Goal: Task Accomplishment & Management: Use online tool/utility

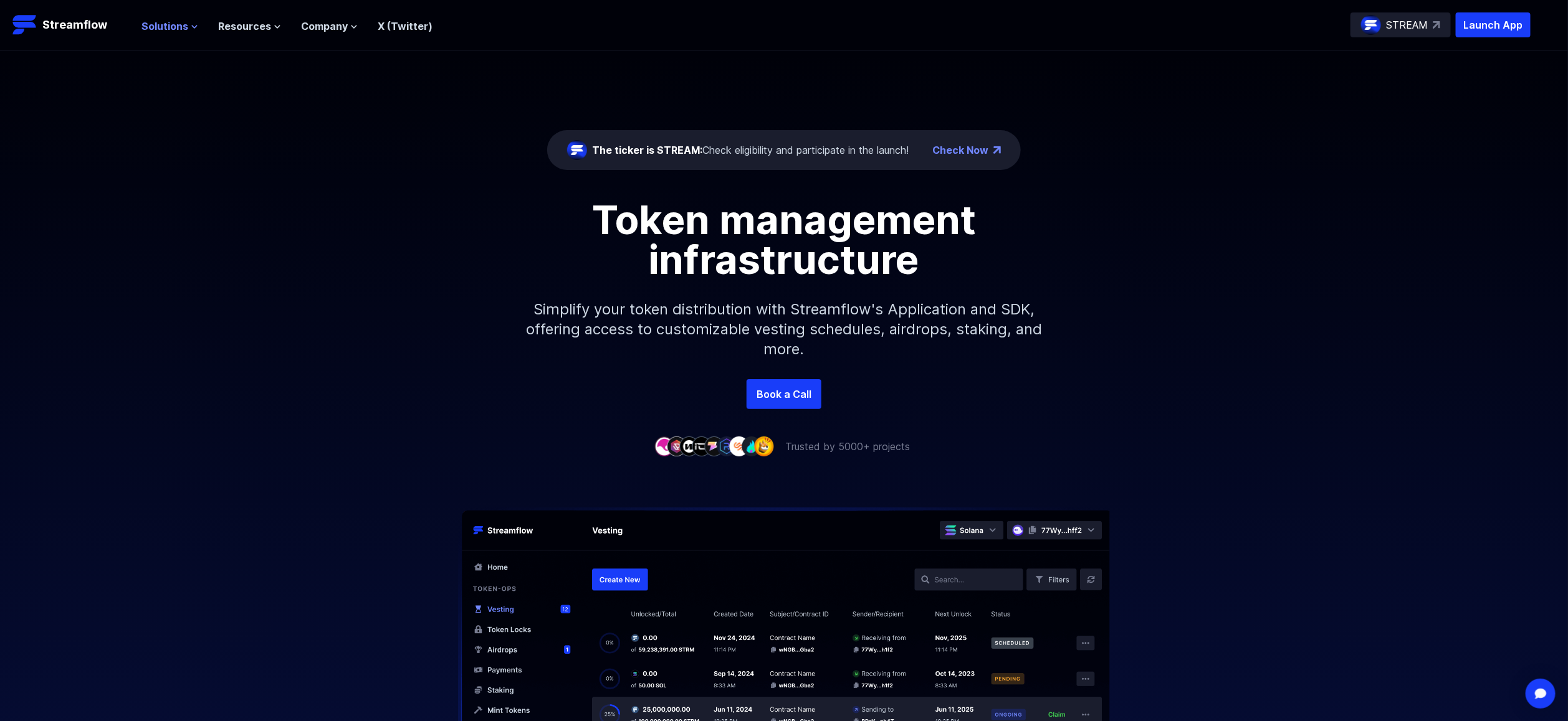
click at [172, 31] on span "Solutions" at bounding box center [165, 26] width 47 height 15
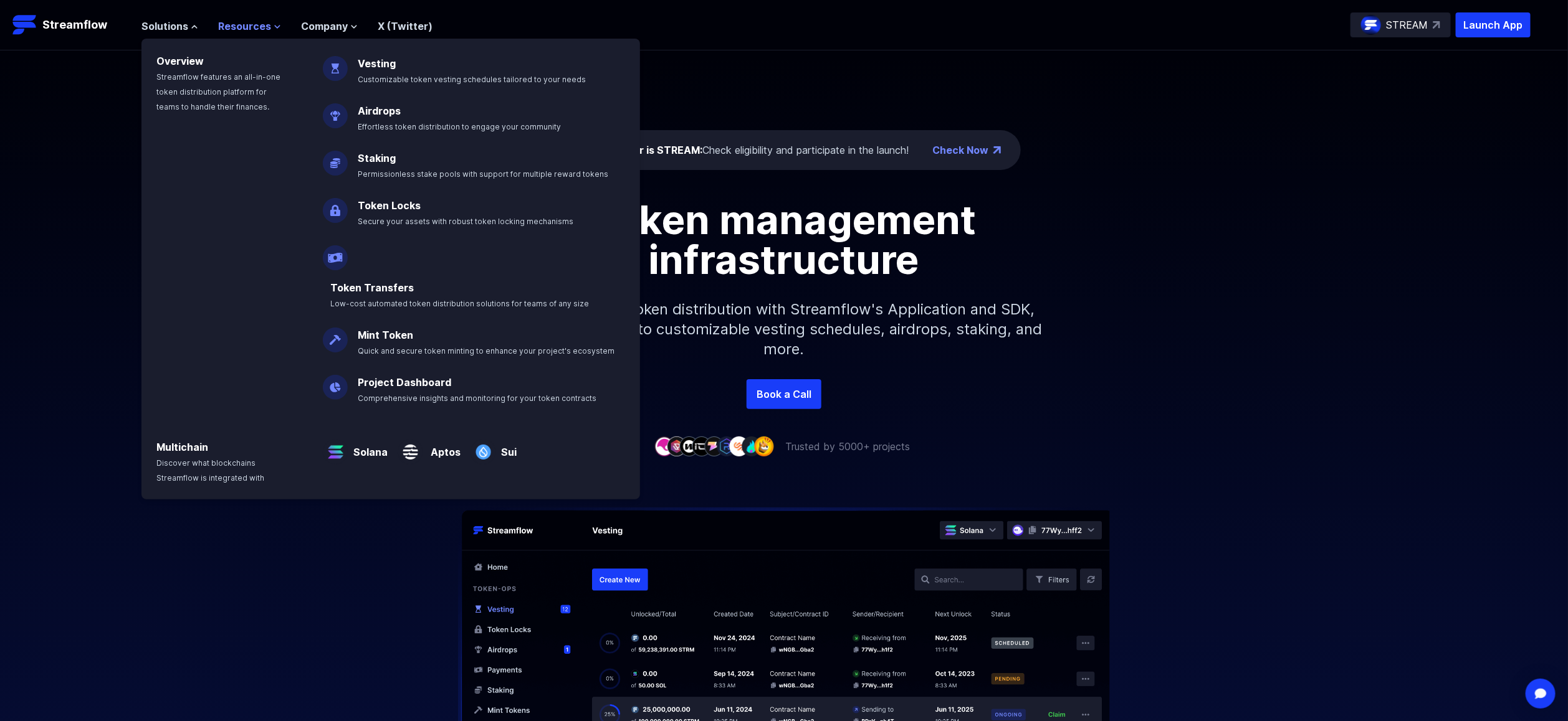
click at [272, 18] on button "Resources" at bounding box center [249, 26] width 63 height 15
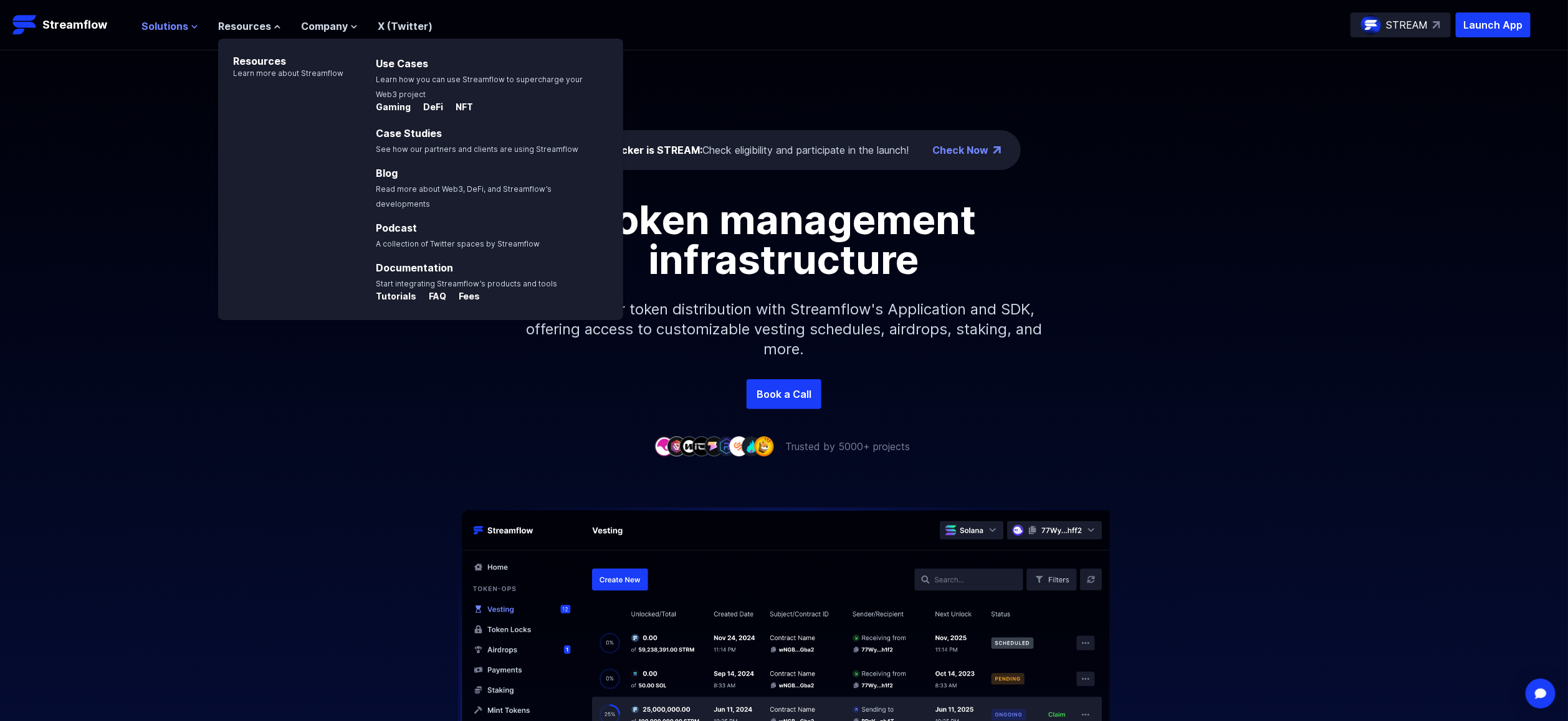
click at [179, 24] on span "Solutions" at bounding box center [165, 26] width 47 height 15
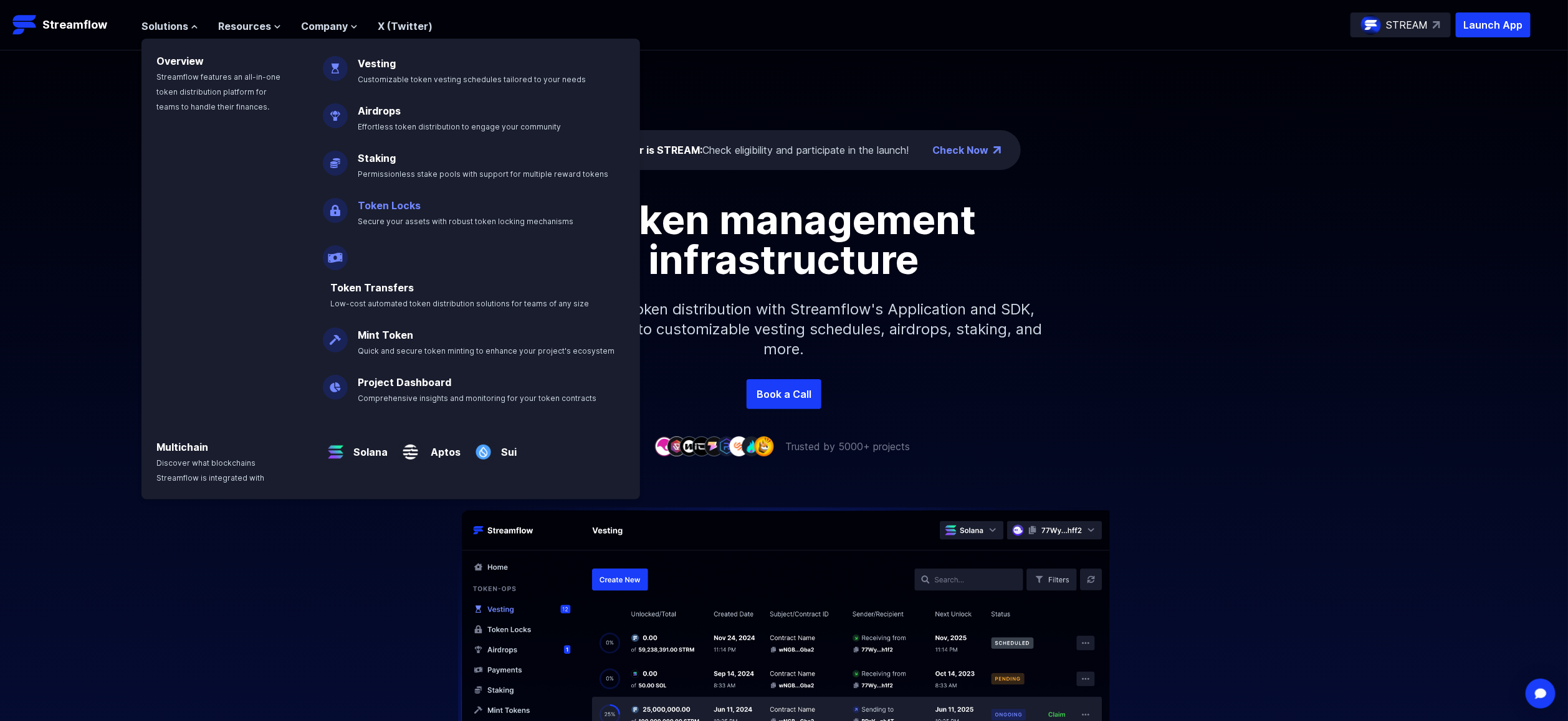
click at [387, 208] on link "Token Locks" at bounding box center [389, 205] width 63 height 13
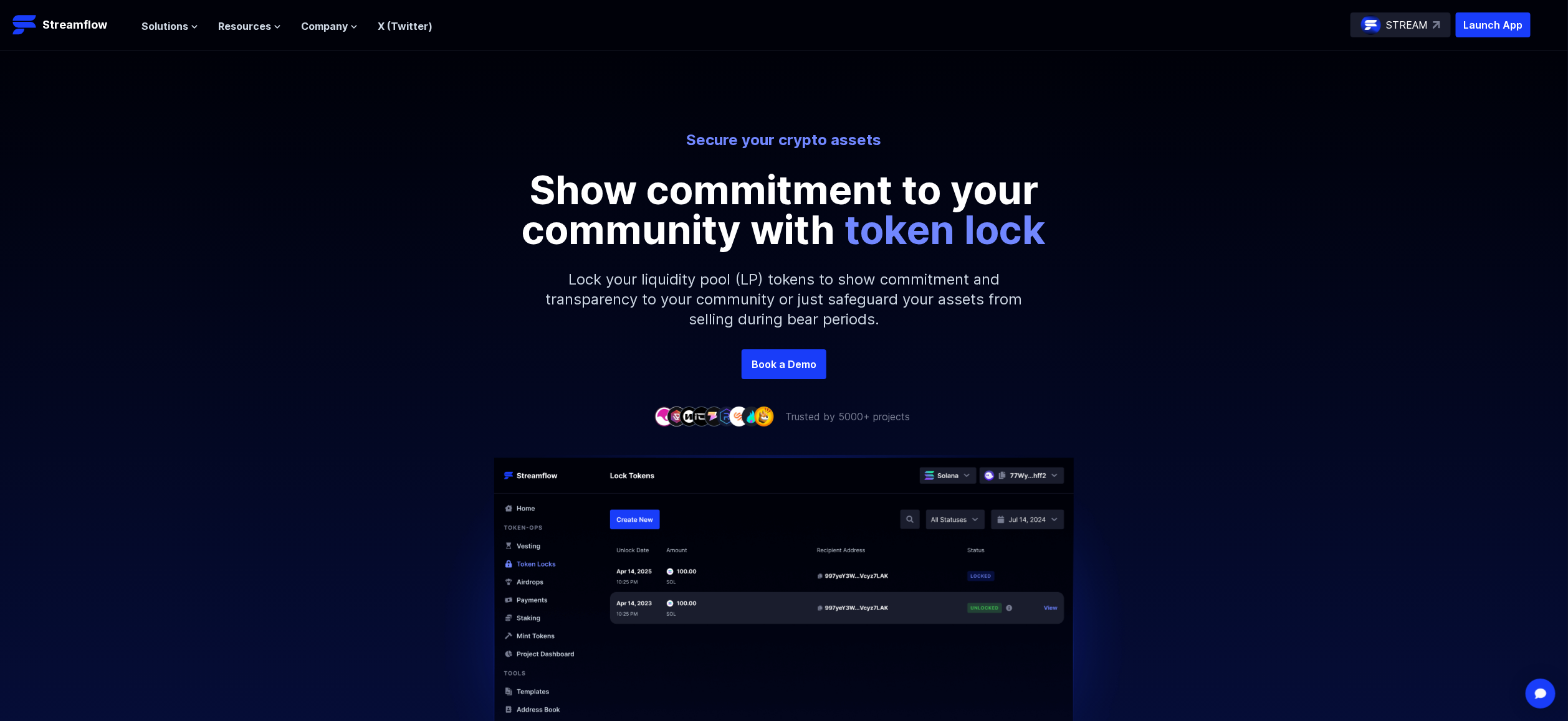
click at [266, 394] on div "Secure your crypto assets Show commitment to your community with token lock Loc…" at bounding box center [784, 237] width 1568 height 373
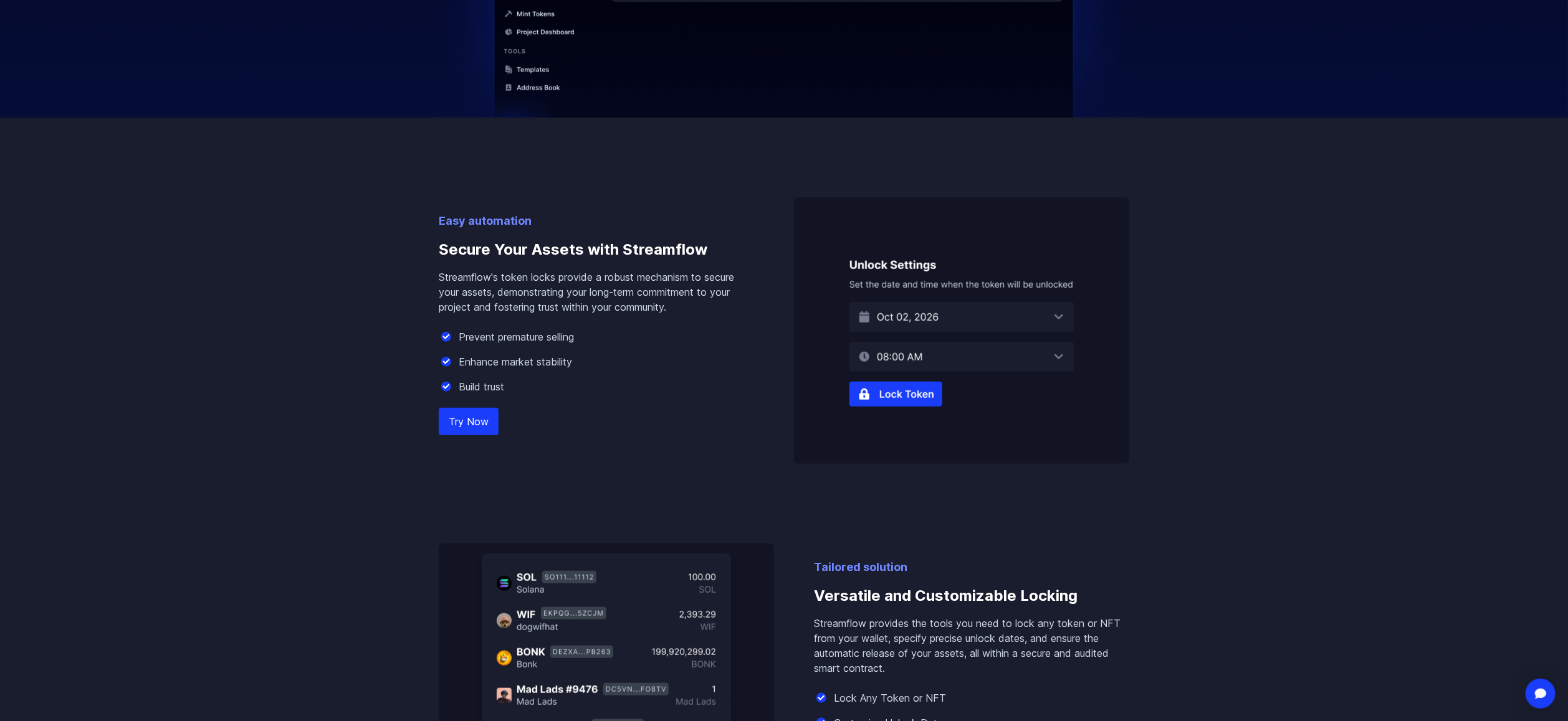
scroll to position [1059, 0]
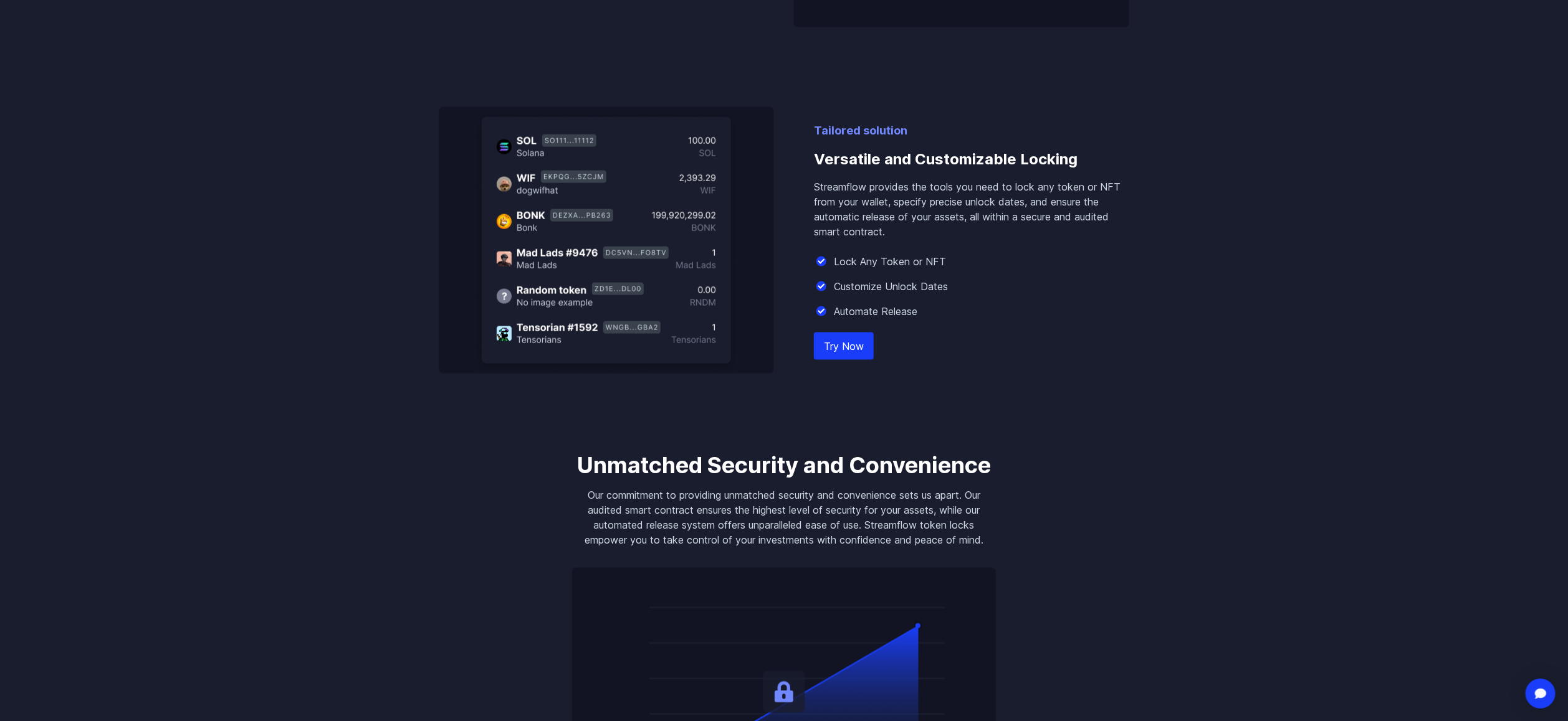
click at [849, 348] on link "Try Now" at bounding box center [844, 347] width 60 height 27
